Goal: Task Accomplishment & Management: Manage account settings

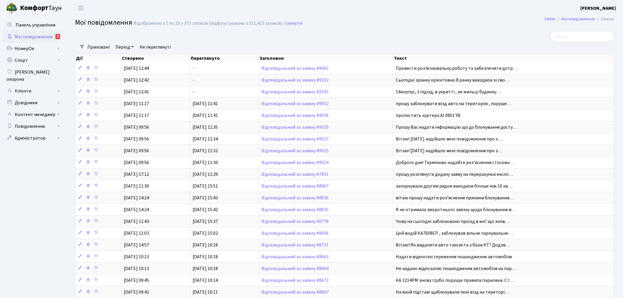
select select "25"
click at [46, 133] on link "Адміністратор" at bounding box center [32, 138] width 59 height 12
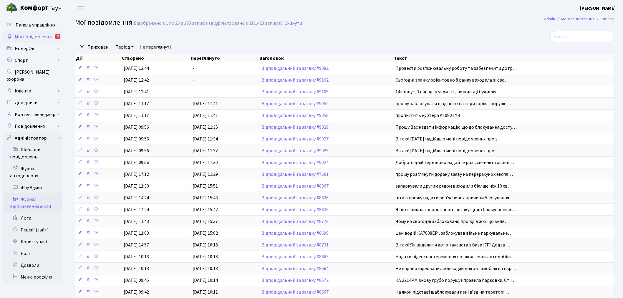
click at [34, 195] on link "Журнал відправлення email" at bounding box center [32, 203] width 59 height 19
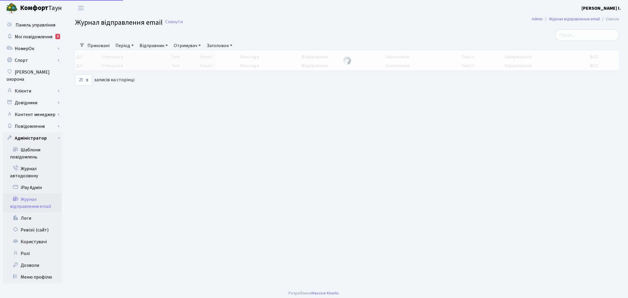
select select "25"
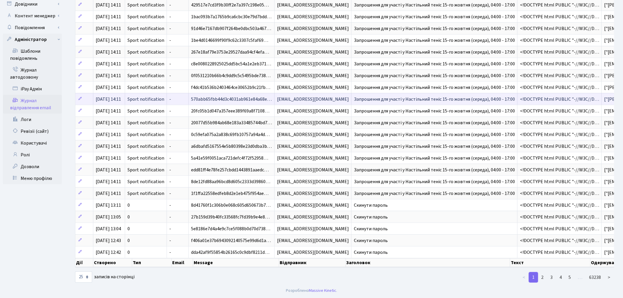
scroll to position [105, 0]
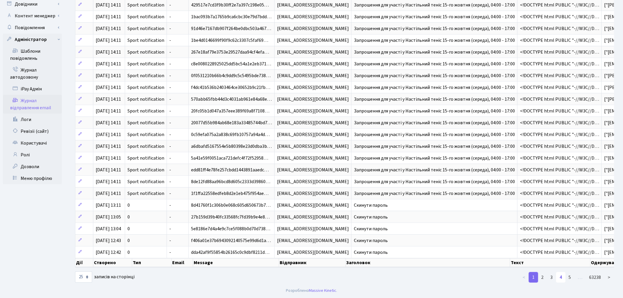
click at [563, 276] on link "4" at bounding box center [560, 277] width 9 height 11
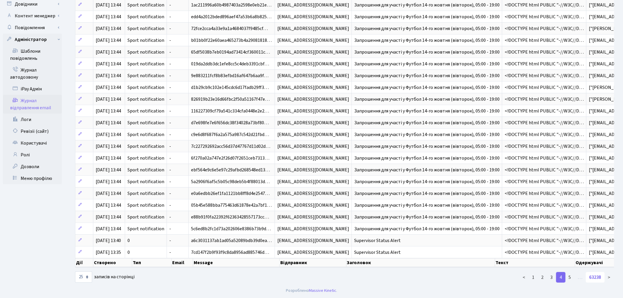
click at [597, 278] on link "63238" at bounding box center [595, 277] width 19 height 11
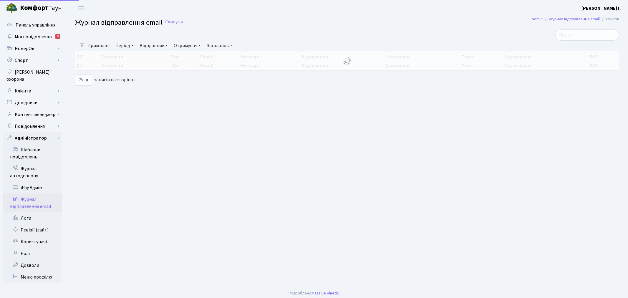
select select "25"
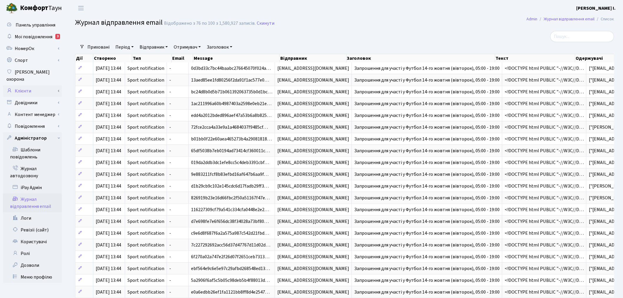
click at [38, 86] on link "Клієнти" at bounding box center [32, 91] width 59 height 12
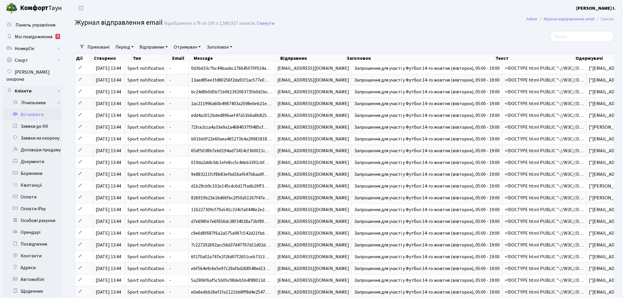
click at [45, 109] on link "Всі клієнти" at bounding box center [32, 115] width 59 height 12
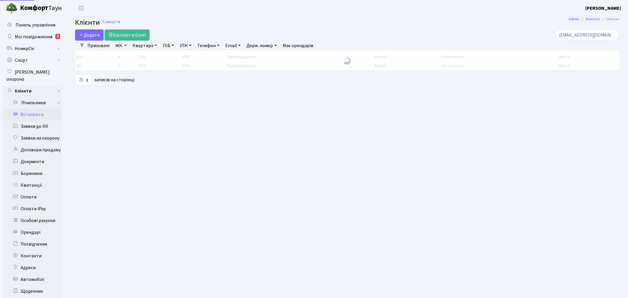
select select "25"
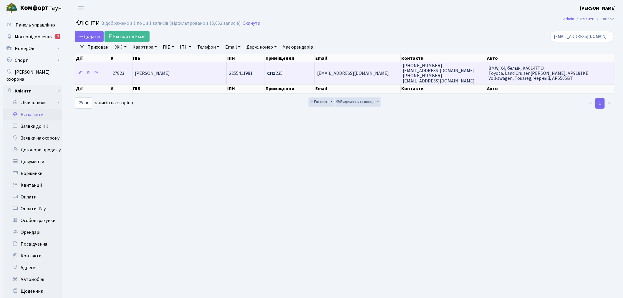
click at [279, 72] on span "СП1 235" at bounding box center [275, 73] width 16 height 6
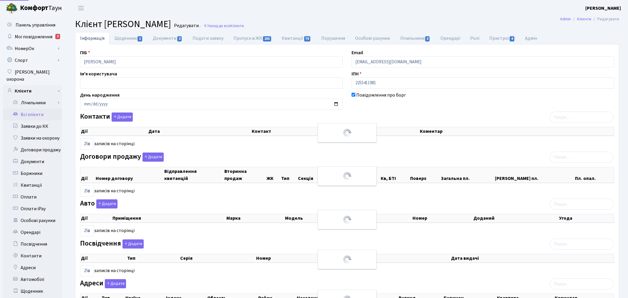
select select "25"
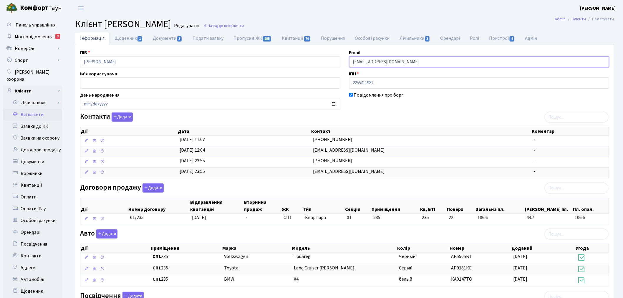
drag, startPoint x: 418, startPoint y: 63, endPoint x: 352, endPoint y: 63, distance: 66.3
click at [352, 63] on input "[EMAIL_ADDRESS][DOMAIN_NAME]" at bounding box center [479, 61] width 260 height 11
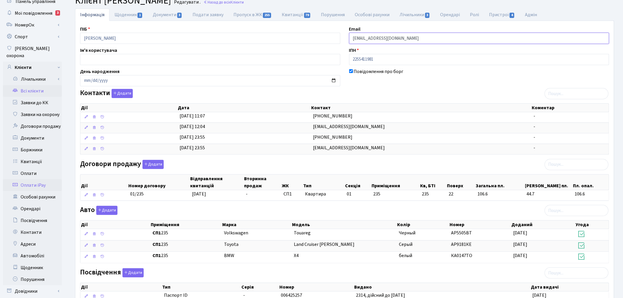
scroll to position [131, 0]
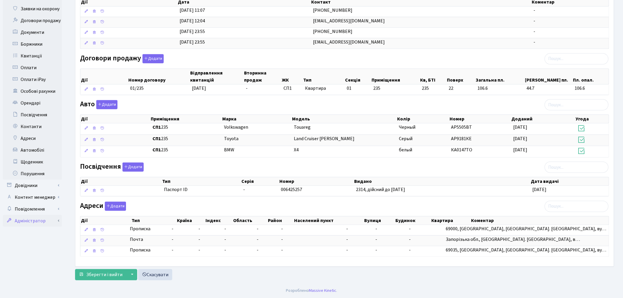
click at [49, 215] on link "Адміністратор" at bounding box center [32, 221] width 59 height 12
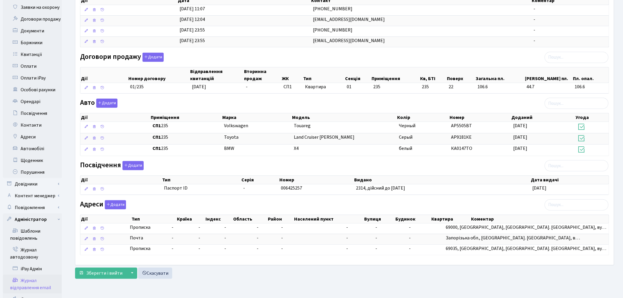
click at [45, 275] on link "Журнал відправлення email" at bounding box center [32, 284] width 59 height 19
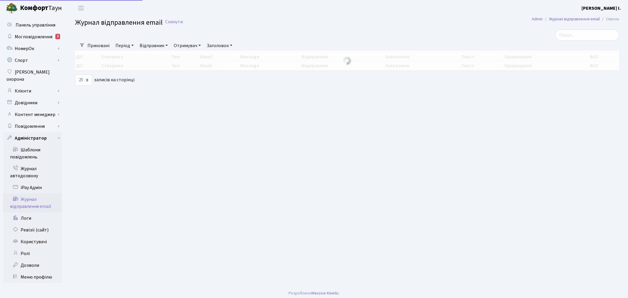
select select "25"
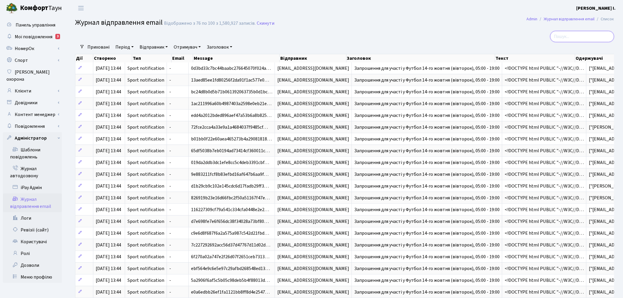
click at [584, 39] on input "search" at bounding box center [583, 36] width 64 height 11
paste input "[EMAIL_ADDRESS][DOMAIN_NAME]"
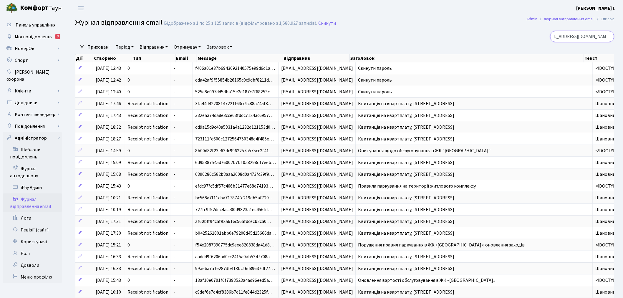
type input "[EMAIL_ADDRESS][DOMAIN_NAME]"
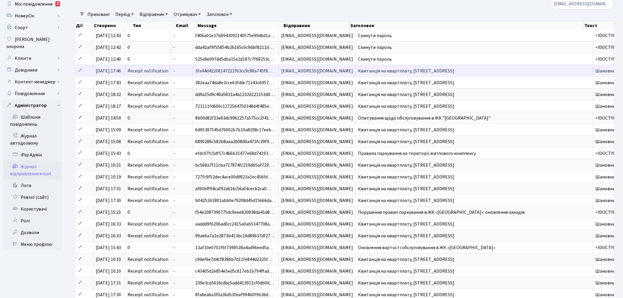
scroll to position [65, 0]
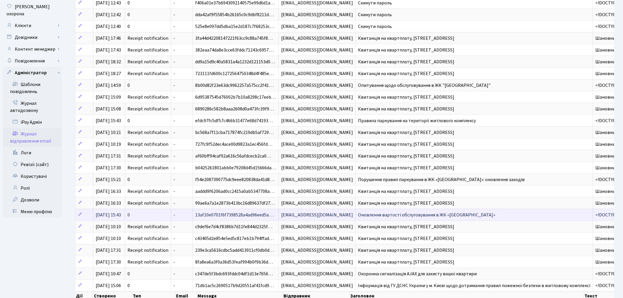
click at [405, 216] on span "Оновлення вартості обслуговування в ЖК «[GEOGRAPHIC_DATA]»" at bounding box center [426, 215] width 137 height 6
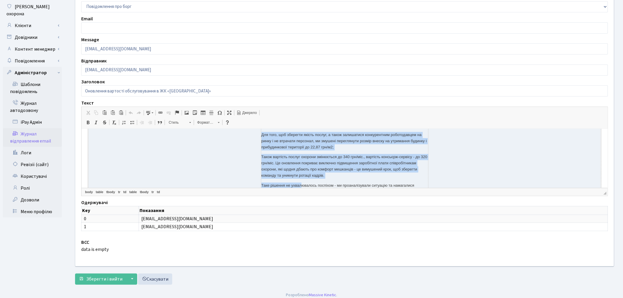
scroll to position [176, 0]
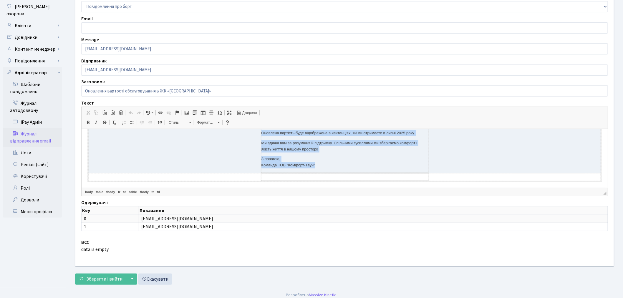
drag, startPoint x: 260, startPoint y: 165, endPoint x: 323, endPoint y: 171, distance: 63.9
click at [323, 171] on td "Шановні мешканці! Ми прагнемо утримувати наш житловий комплекс на якісному рівн…" at bounding box center [344, 69] width 167 height 205
copy td "Шановні мешканці! Ми прагнемо утримувати наш житловий комплекс на якісному рівн…"
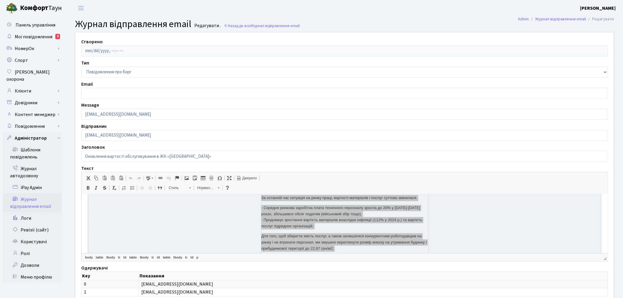
scroll to position [98, 0]
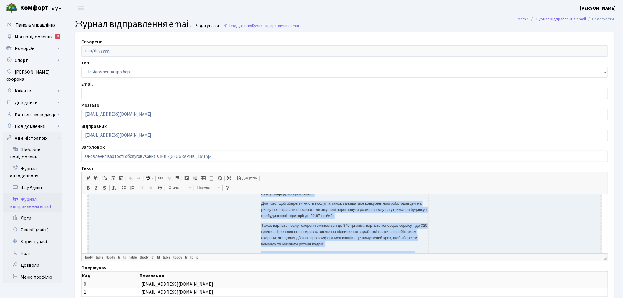
click at [337, 224] on p "⁠Також вартість послуг охорони змінюється до 340 грн/міс., вартість консьєрж-се…" at bounding box center [344, 234] width 167 height 24
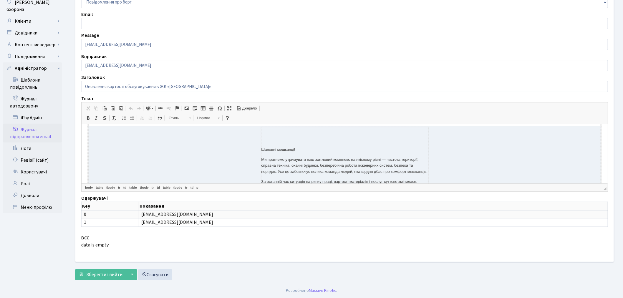
scroll to position [0, 0]
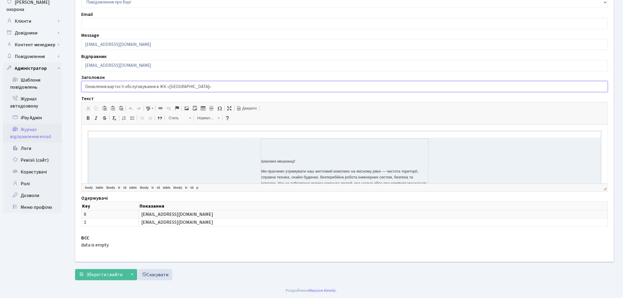
drag, startPoint x: 199, startPoint y: 84, endPoint x: 68, endPoint y: 83, distance: 131.7
click at [68, 83] on div "Створено Тип Повідомлення про борг Receipt notification App review Sport notifi…" at bounding box center [344, 122] width 557 height 321
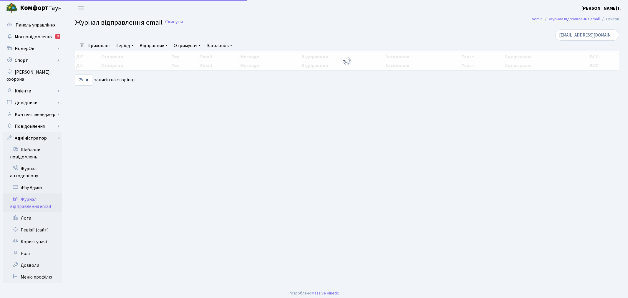
select select "25"
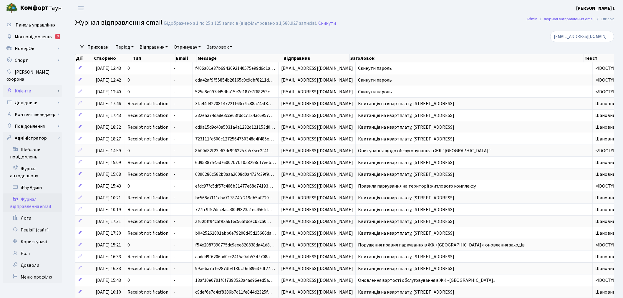
click at [51, 85] on link "Клієнти" at bounding box center [32, 91] width 59 height 12
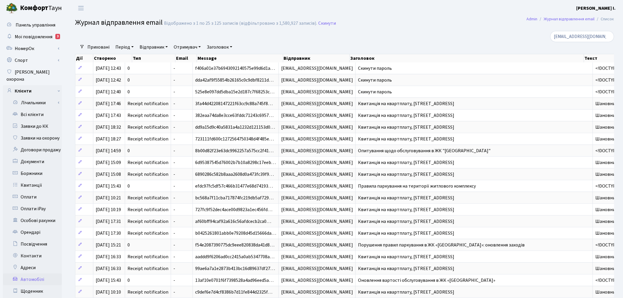
click at [31, 274] on link "Автомобілі" at bounding box center [32, 280] width 59 height 12
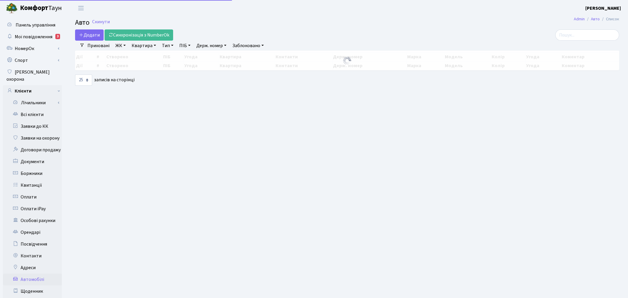
select select "25"
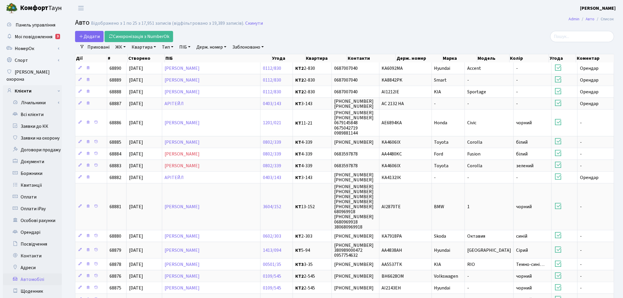
click at [210, 46] on link "Держ. номер" at bounding box center [211, 47] width 35 height 10
click at [214, 60] on input "text" at bounding box center [211, 58] width 34 height 11
paste input "КА0775МВ"
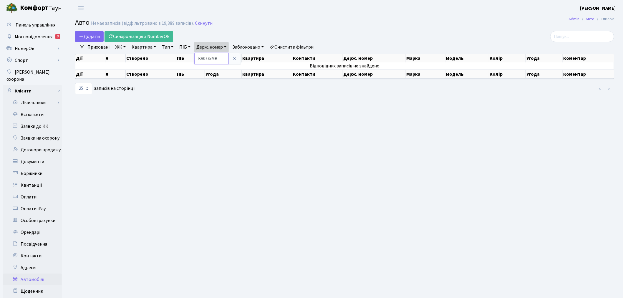
click at [204, 58] on input "КА0775МВ" at bounding box center [211, 58] width 34 height 11
type input "0775"
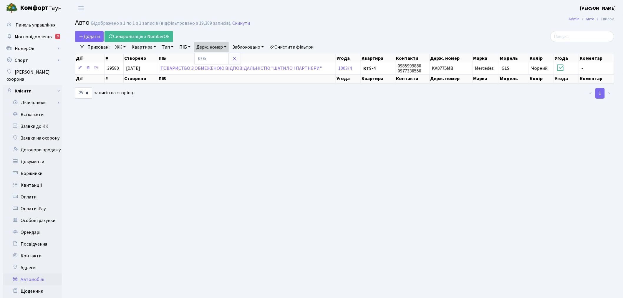
click at [235, 58] on icon at bounding box center [234, 58] width 5 height 5
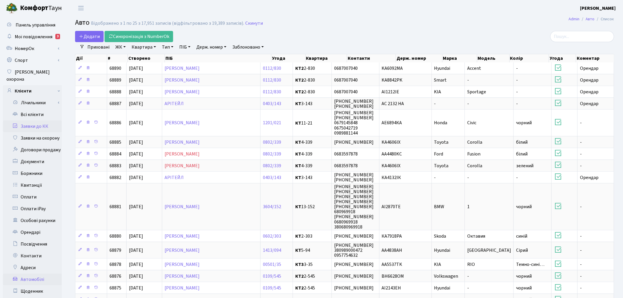
click at [44, 120] on link "Заявки до КК" at bounding box center [32, 126] width 59 height 12
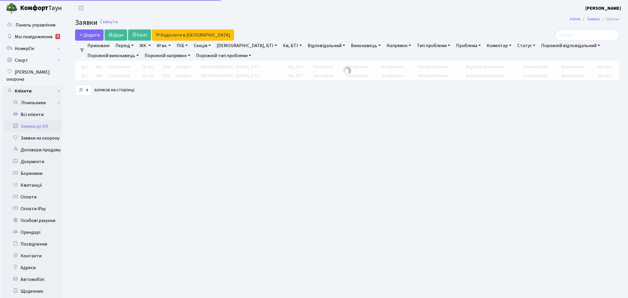
select select "25"
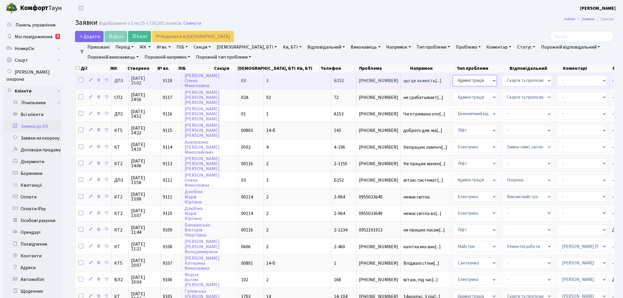
click at [453, 76] on select "- Адміністрація Домофон, СКД Ліфт Майстри Сантехніка Економічний відділ Електри…" at bounding box center [475, 80] width 44 height 11
select select "1"
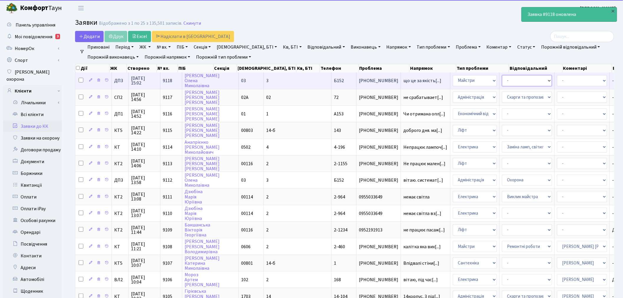
click at [502, 80] on select "- Дитячі майданчики Замовлення плану комунікацій Озеленення Прибирання в будинк…" at bounding box center [527, 80] width 50 height 11
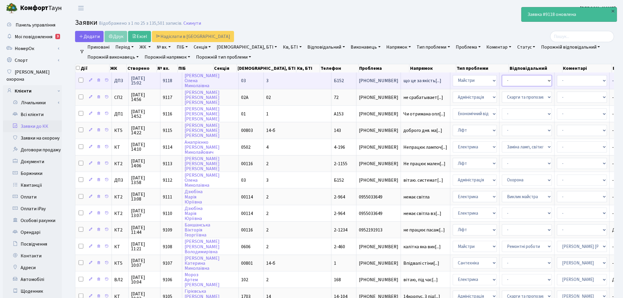
select select "58"
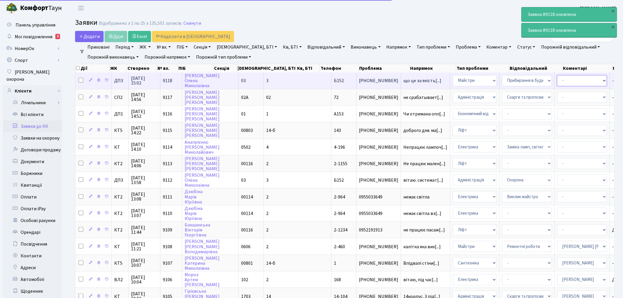
click at [557, 83] on select "- Адміністратор ЖК ДП Адміністратор ЖК КТ Адміністратор ЖК СП Вижул В. В. Горді…" at bounding box center [582, 80] width 50 height 11
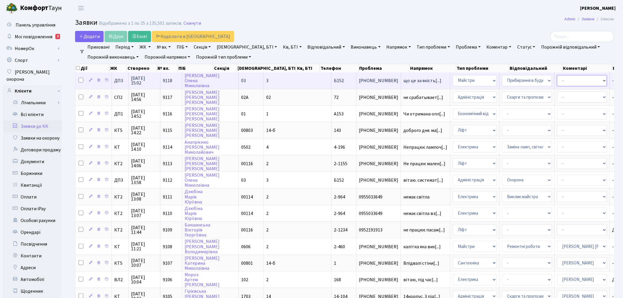
select select "94"
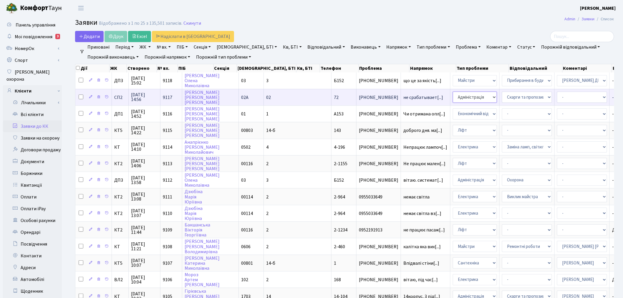
click at [453, 97] on select "- Адміністрація Домофон, СКД Ліфт Майстри Сантехніка Економічний відділ Електри…" at bounding box center [475, 97] width 44 height 11
select select "4"
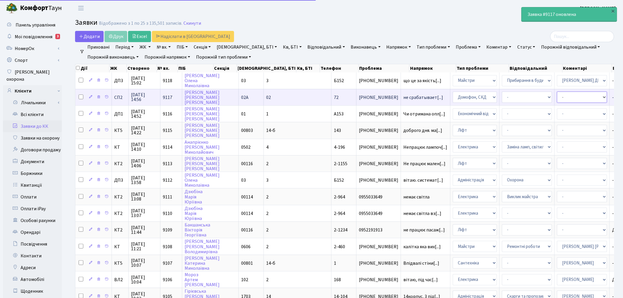
click at [557, 96] on select "- Адміністратор ЖК ДП Адміністратор ЖК КТ Адміністратор ЖК СП Вижул В. В. Горді…" at bounding box center [582, 97] width 50 height 11
select select "85"
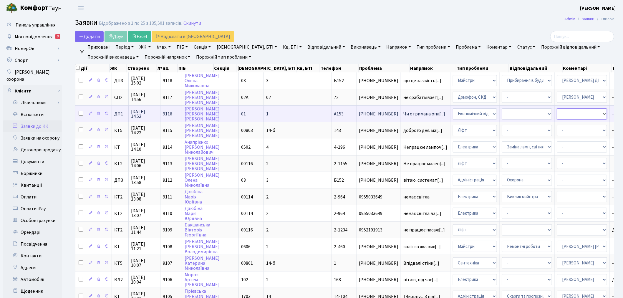
click at [557, 113] on select "- Адміністратор ЖК ДП Адміністратор ЖК КТ Адміністратор ЖК СП Вижул В. В. Горді…" at bounding box center [582, 113] width 50 height 11
select select "33"
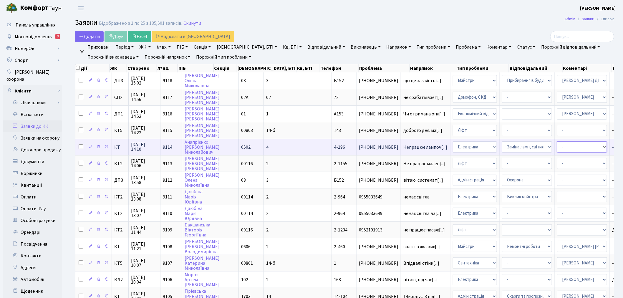
click at [557, 143] on select "- Адміністратор ЖК ДП Адміністратор ЖК КТ Адміністратор ЖК СП Вижул В. В. Горді…" at bounding box center [582, 146] width 50 height 11
select select "22"
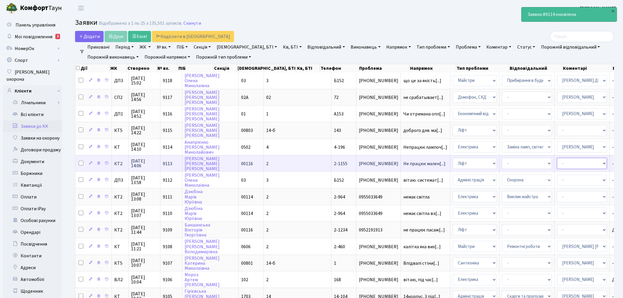
click at [557, 158] on select "- Адміністратор ЖК ДП Адміністратор ЖК КТ Адміністратор ЖК СП Вижул В. В. Горді…" at bounding box center [582, 163] width 50 height 11
select select "11"
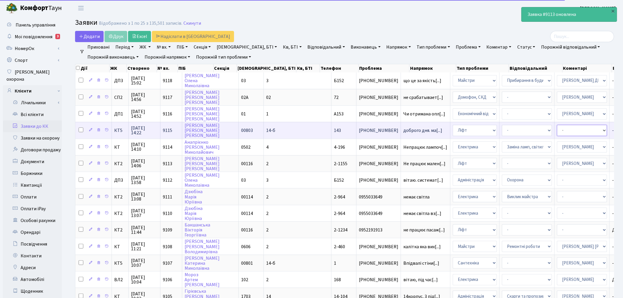
click at [557, 126] on select "- Адміністратор ЖК ДП Адміністратор ЖК КТ Адміністратор ЖК СП Вижул В. В. Горді…" at bounding box center [582, 130] width 50 height 11
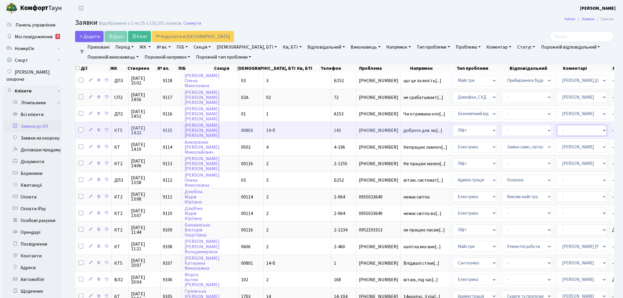
select select "11"
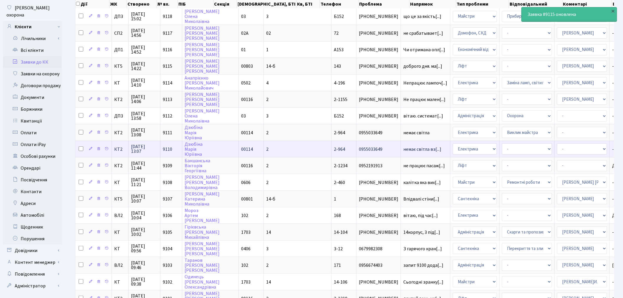
scroll to position [65, 0]
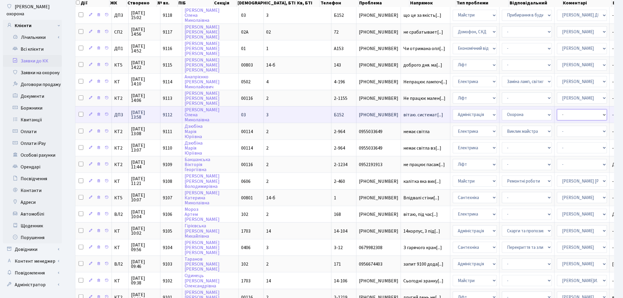
click at [557, 113] on select "- Адміністратор ЖК ДП Адміністратор ЖК КТ Адміністратор ЖК СП Вижул В. В. Горді…" at bounding box center [582, 114] width 50 height 11
select select "94"
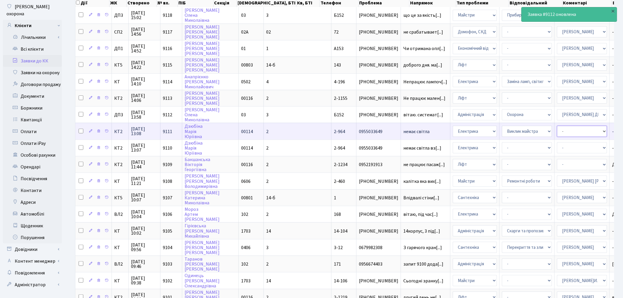
click at [557, 126] on select "- Адміністратор ЖК ДП Адміністратор ЖК КТ Адміністратор ЖК СП Вижул В. В. Горді…" at bounding box center [582, 131] width 50 height 11
select select "22"
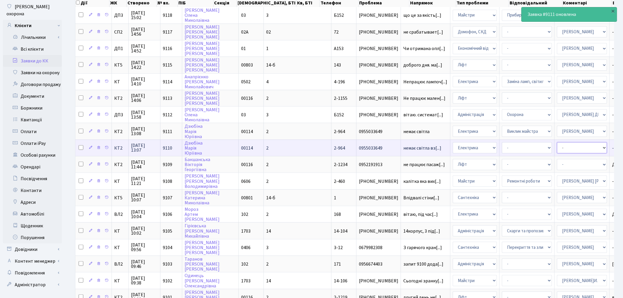
click at [557, 145] on select "- Адміністратор ЖК ДП Адміністратор ЖК КТ Адміністратор ЖК СП Вижул В. В. Горді…" at bounding box center [582, 147] width 50 height 11
select select "22"
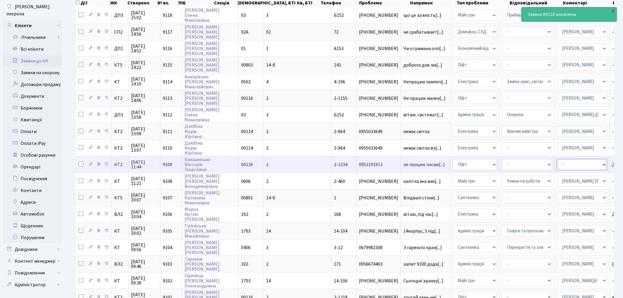
click at [557, 161] on select "- Адміністратор ЖК ДП Адміністратор ЖК КТ Адміністратор ЖК СП Вижул В. В. Горді…" at bounding box center [582, 164] width 50 height 11
select select "11"
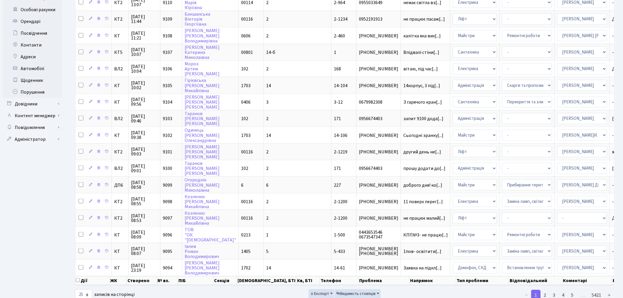
scroll to position [217, 0]
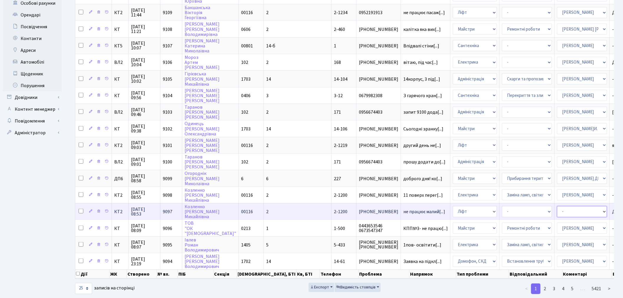
click at [557, 206] on select "- Адміністратор ЖК ДП Адміністратор ЖК КТ Адміністратор ЖК СП Вижул В. В. Горді…" at bounding box center [582, 211] width 50 height 11
select select "11"
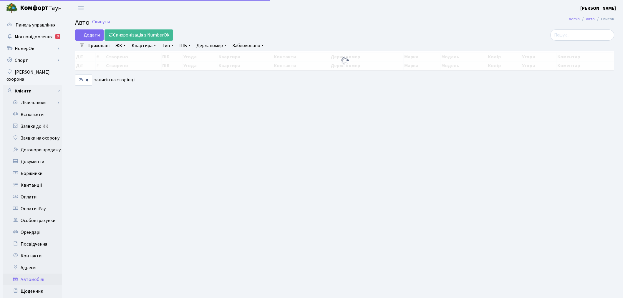
select select "25"
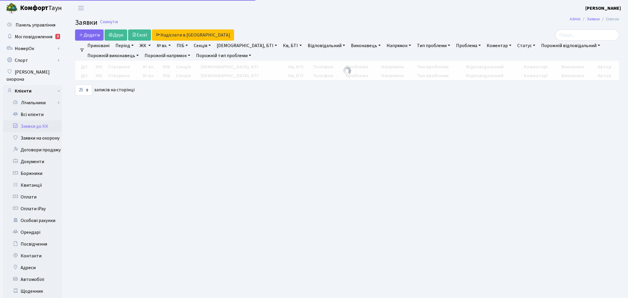
select select "25"
